Goal: Task Accomplishment & Management: Use online tool/utility

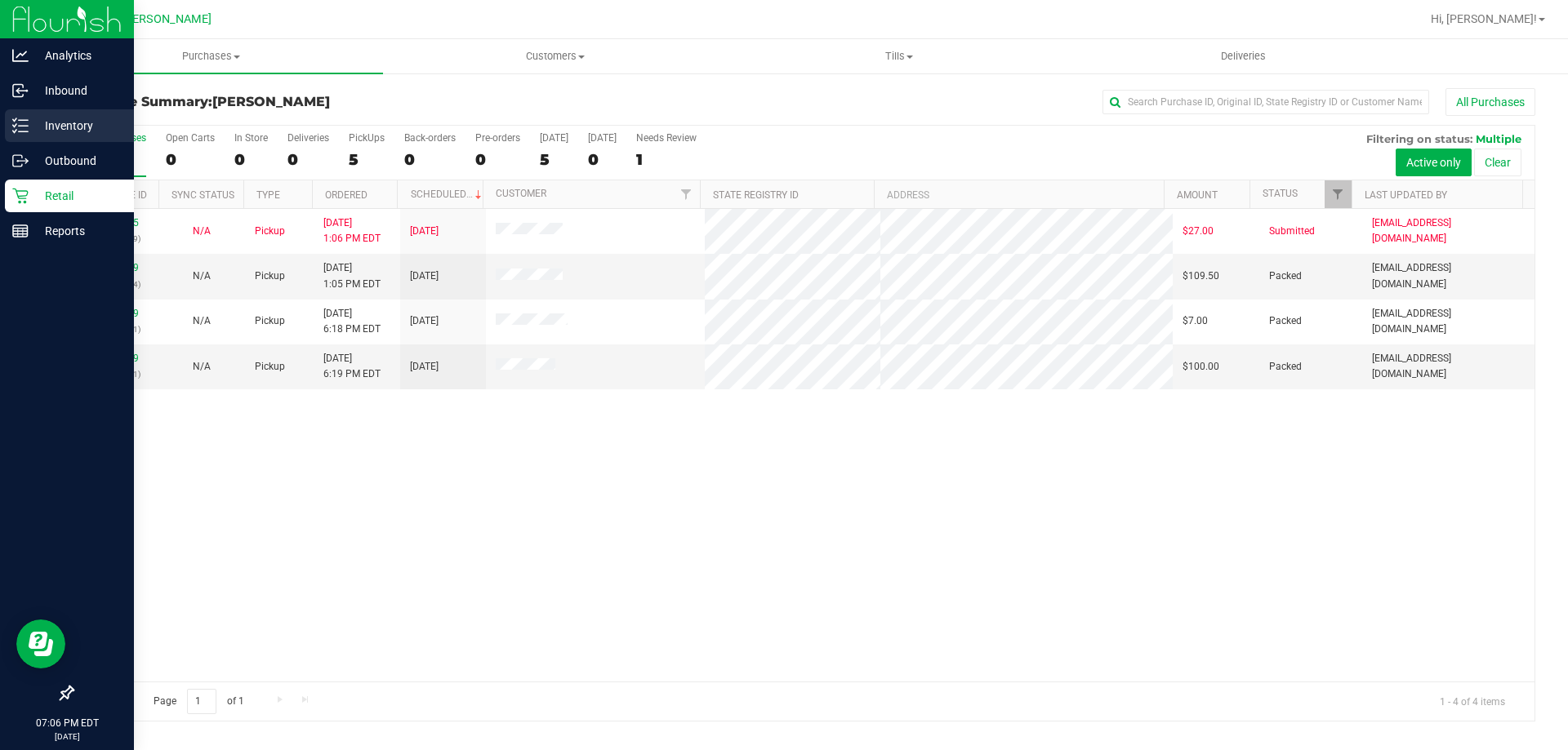
click at [14, 129] on icon at bounding box center [20, 125] width 16 height 16
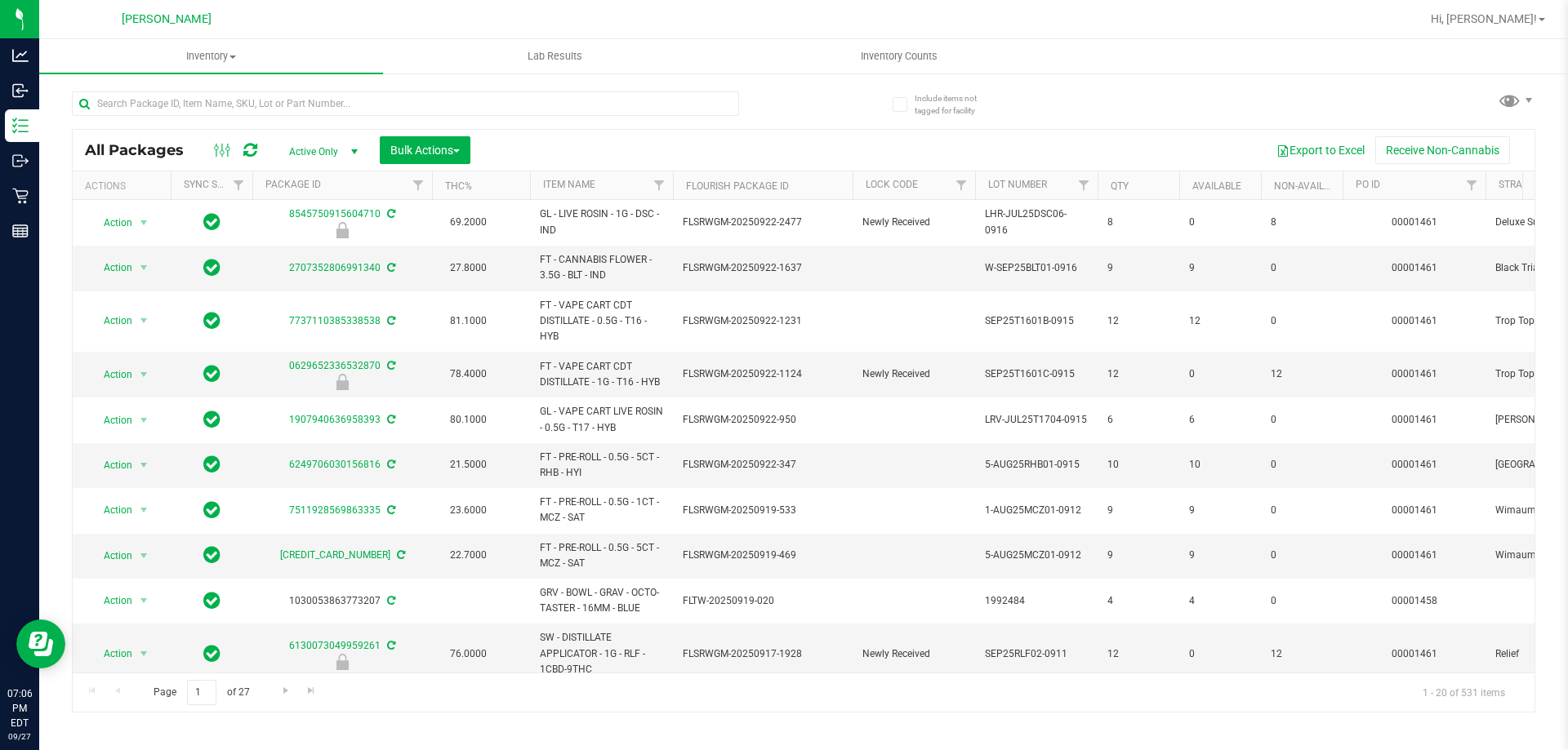
click at [618, 184] on th "Item Name" at bounding box center [601, 186] width 143 height 29
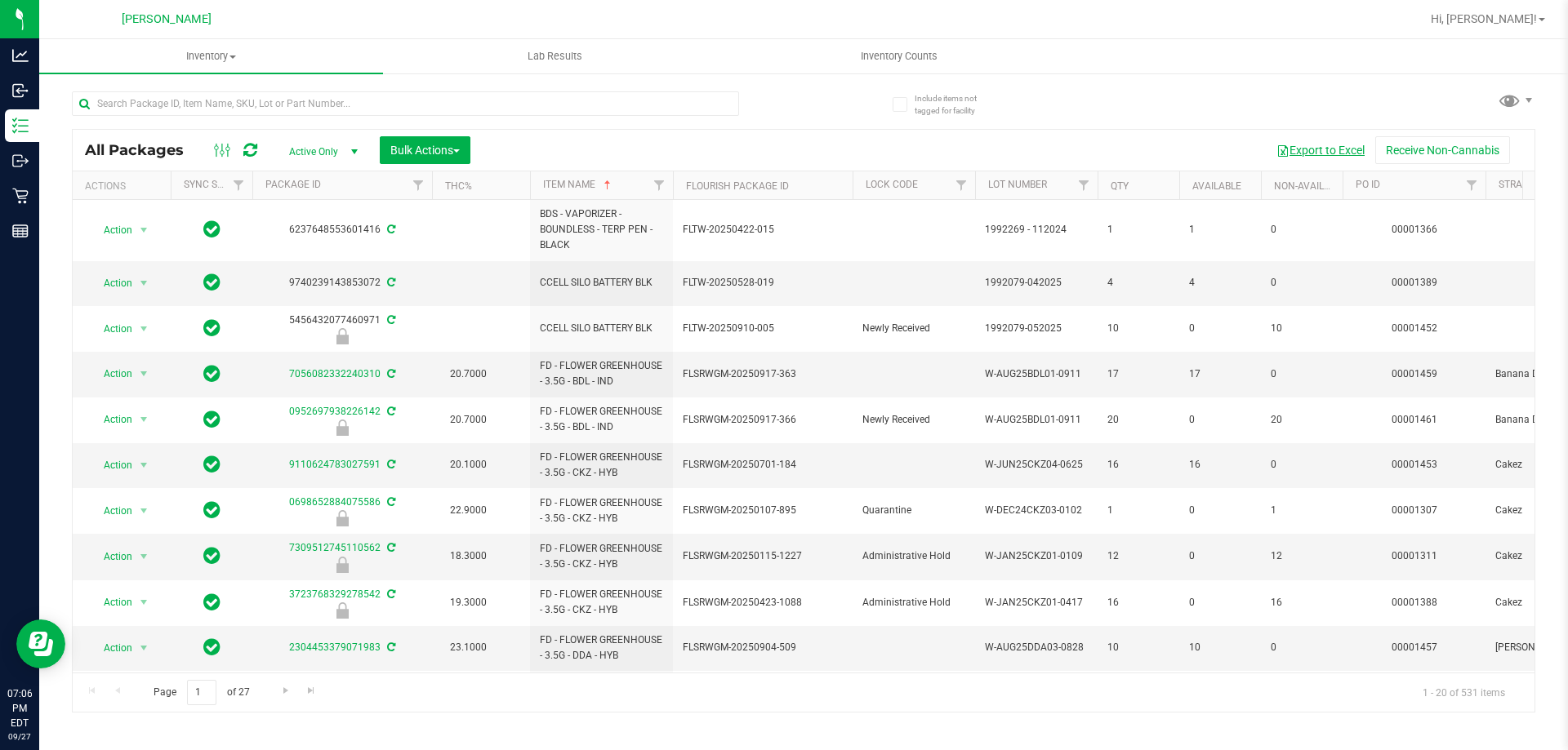
click at [1332, 154] on button "Export to Excel" at bounding box center [1320, 150] width 110 height 28
click at [786, 151] on div "Export to Excel Receive Non-Cannabis" at bounding box center [1002, 150] width 1039 height 28
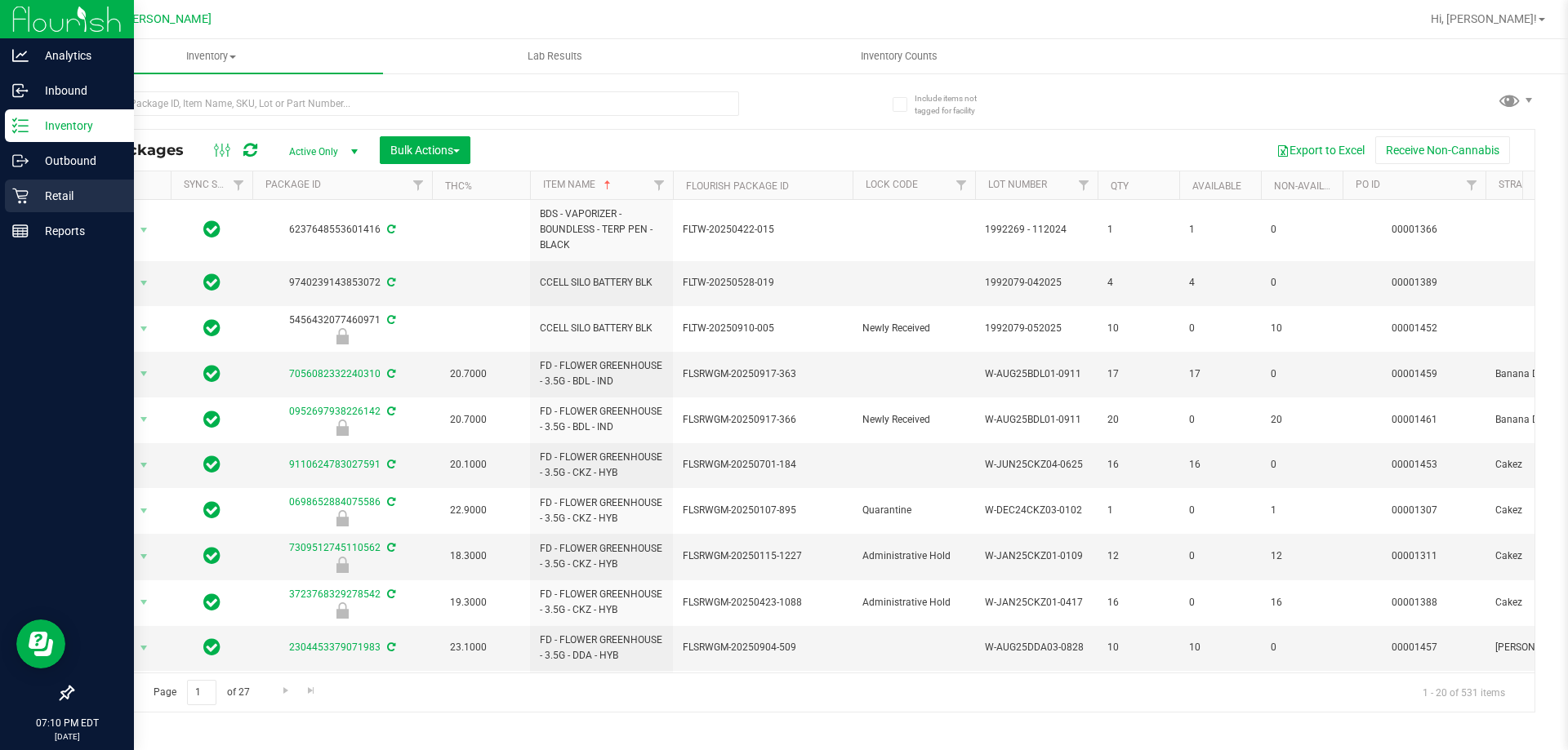
click at [44, 191] on p "Retail" at bounding box center [77, 195] width 98 height 20
